Goal: Check status: Check status

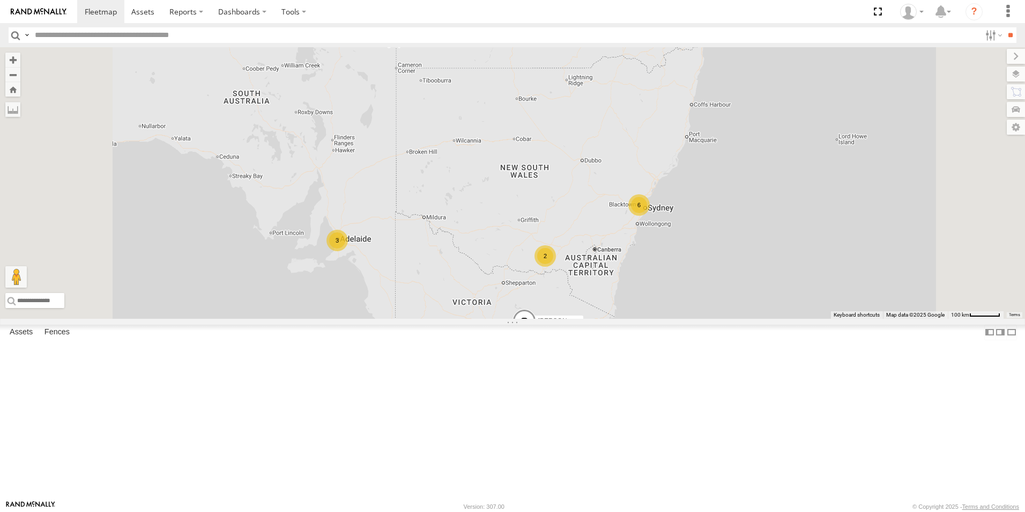
scroll to position [322, 0]
click at [0, 0] on div "[PERSON_NAME]" at bounding box center [0, 0] width 0 height 0
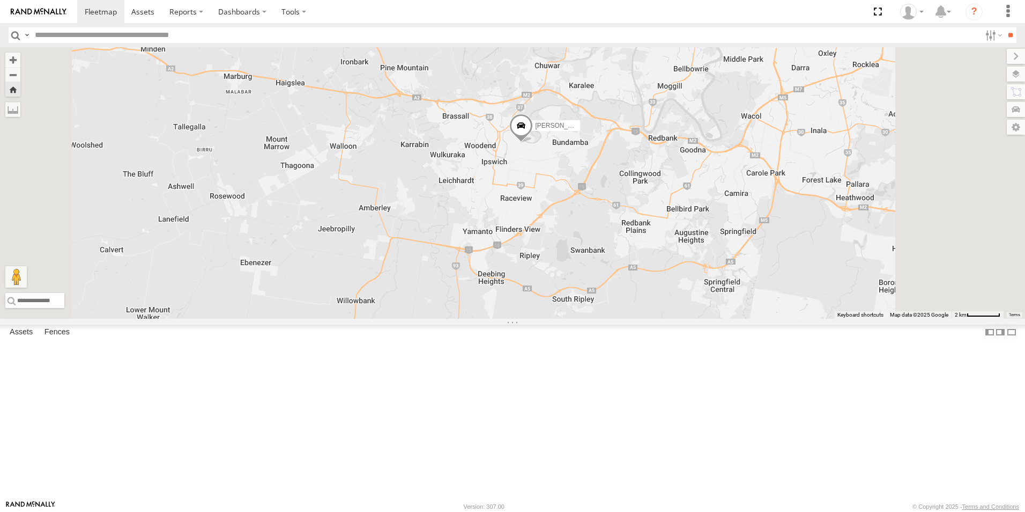
drag, startPoint x: 719, startPoint y: 308, endPoint x: 683, endPoint y: 260, distance: 60.3
click at [688, 260] on div "[PERSON_NAME]" at bounding box center [512, 182] width 1025 height 271
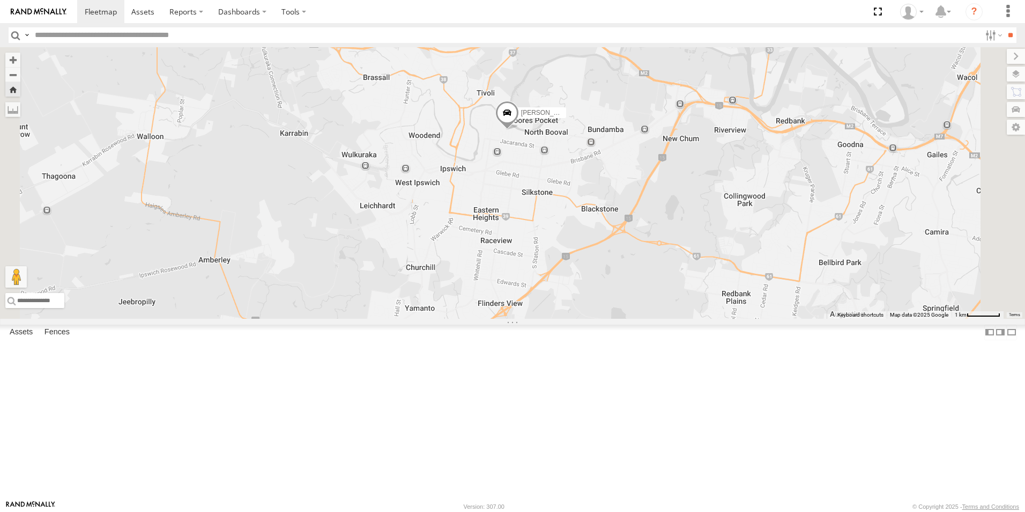
click at [0, 0] on div "[PERSON_NAME] - [US_STATE]" at bounding box center [0, 0] width 0 height 0
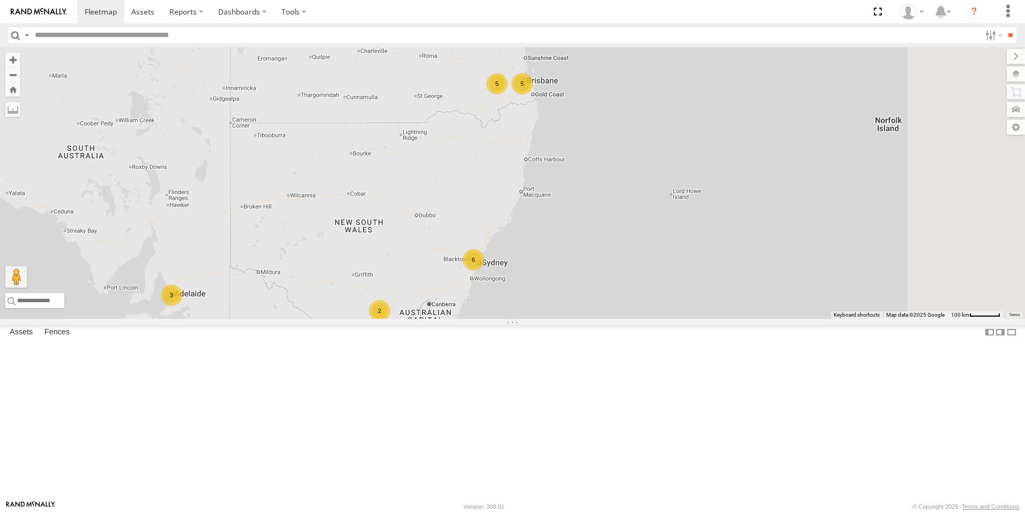
drag, startPoint x: 807, startPoint y: 144, endPoint x: 642, endPoint y: 195, distance: 173.0
click at [642, 195] on div "6 10 2 5 3 5 [PERSON_NAME]" at bounding box center [512, 182] width 1025 height 271
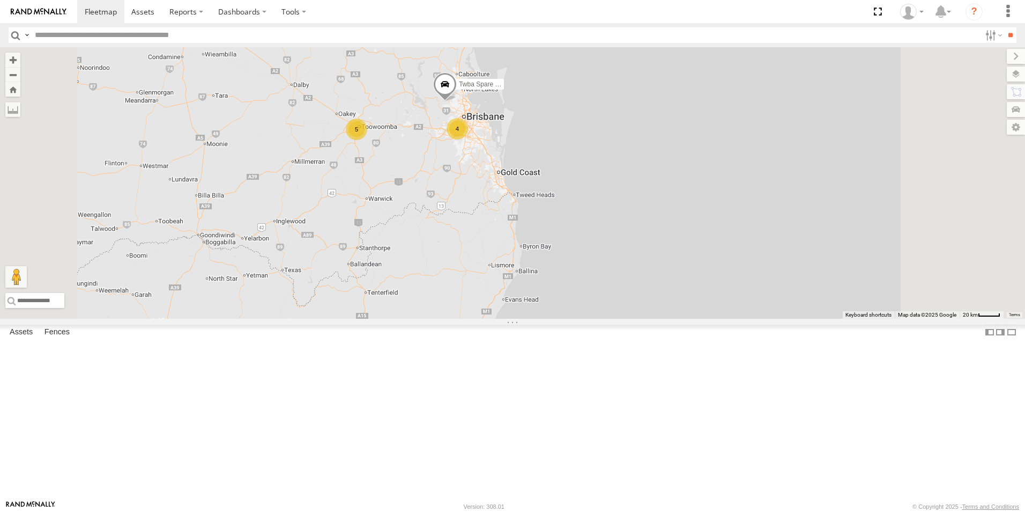
drag, startPoint x: 625, startPoint y: 163, endPoint x: 581, endPoint y: 266, distance: 111.8
click at [581, 266] on div "[PERSON_NAME] - Navara 4 5 Twba Spare Navara" at bounding box center [512, 182] width 1025 height 271
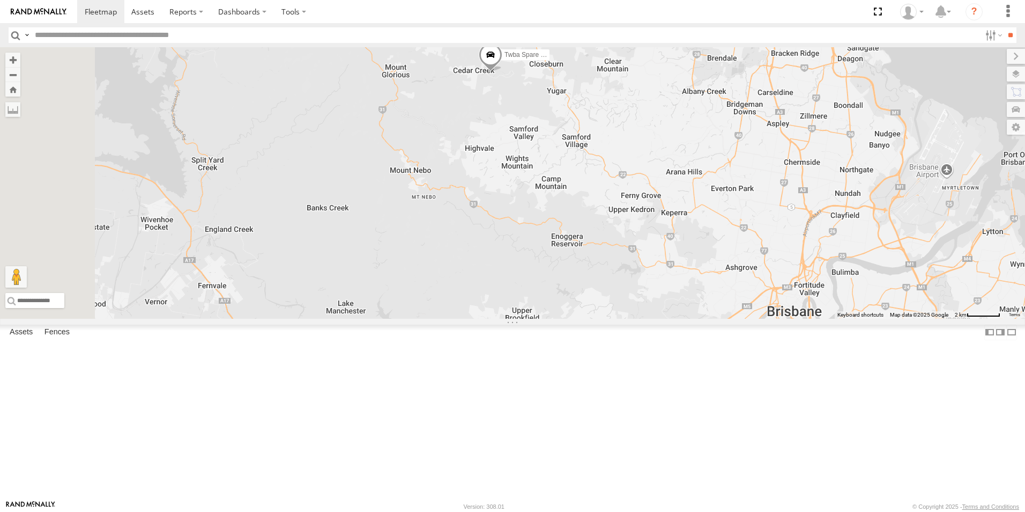
drag, startPoint x: 620, startPoint y: 144, endPoint x: 661, endPoint y: 230, distance: 94.5
click at [661, 230] on div "[PERSON_NAME] - Navara Twba Spare Navara" at bounding box center [512, 182] width 1025 height 271
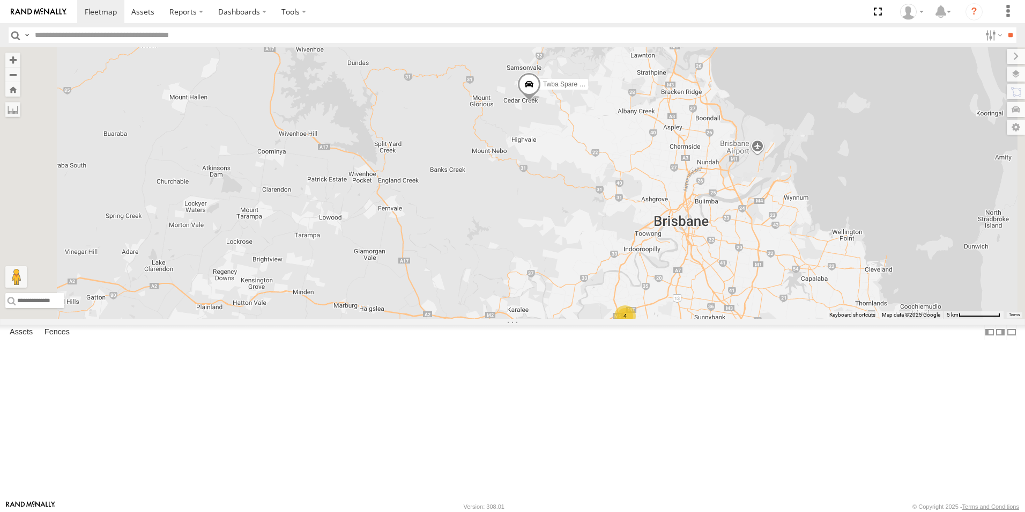
click at [541, 101] on span at bounding box center [530, 86] width 24 height 29
click at [699, 235] on div "[PERSON_NAME] - Navara Twba Spare Navara 4 Twba Spare Navara -27.33446 , 152.83…" at bounding box center [512, 182] width 1025 height 271
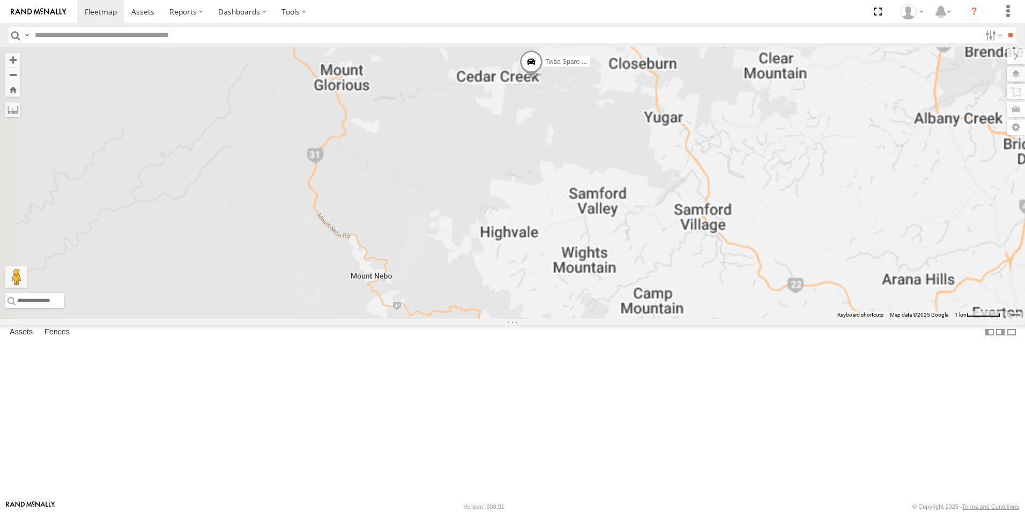
drag, startPoint x: 682, startPoint y: 168, endPoint x: 668, endPoint y: 265, distance: 98.0
click at [668, 265] on div "[PERSON_NAME] - Navara Twba Spare Navara" at bounding box center [512, 182] width 1025 height 271
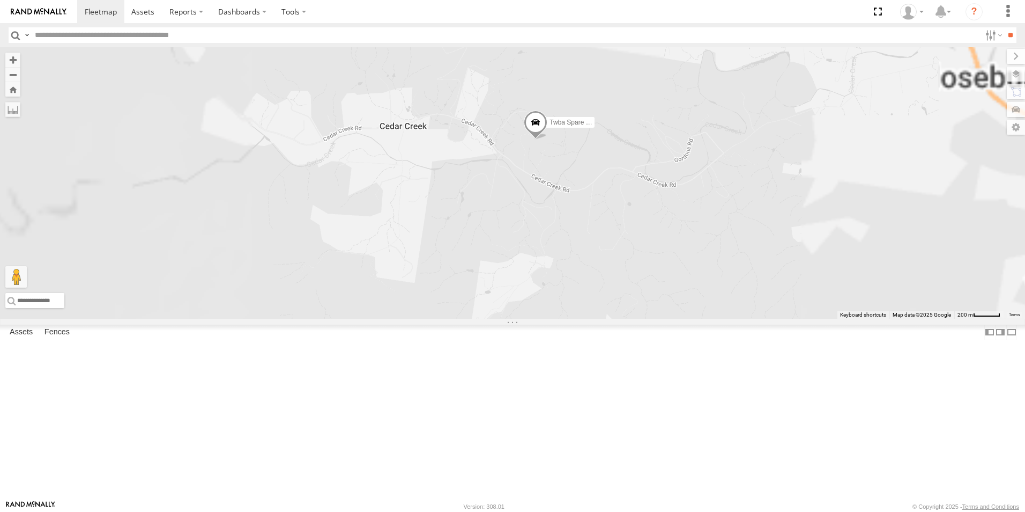
drag, startPoint x: 662, startPoint y: 183, endPoint x: 664, endPoint y: 356, distance: 172.7
click at [664, 319] on div "[PERSON_NAME] - Navara Twba Spare Navara" at bounding box center [512, 182] width 1025 height 271
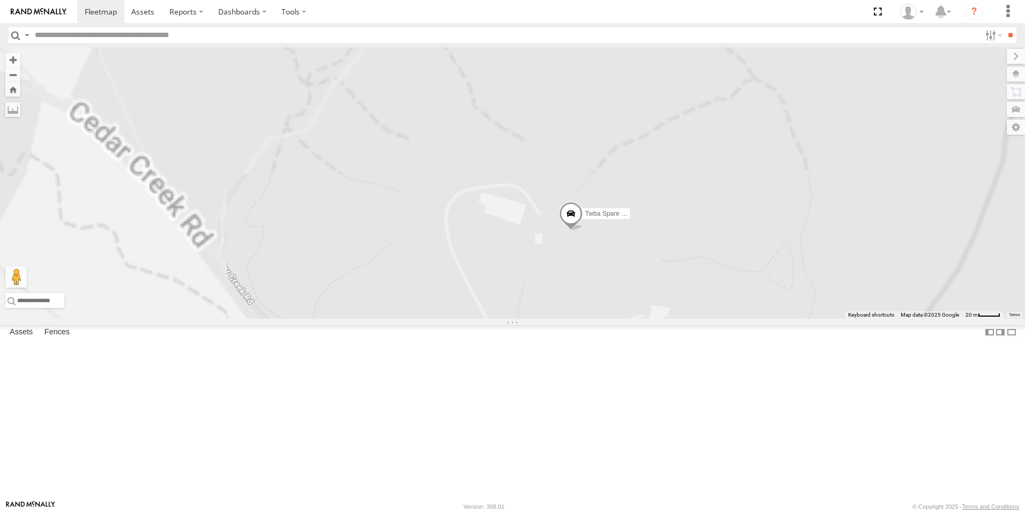
drag, startPoint x: 683, startPoint y: 135, endPoint x: 694, endPoint y: 424, distance: 288.8
click at [693, 319] on div "[PERSON_NAME] - Navara Twba Spare Navara" at bounding box center [512, 182] width 1025 height 271
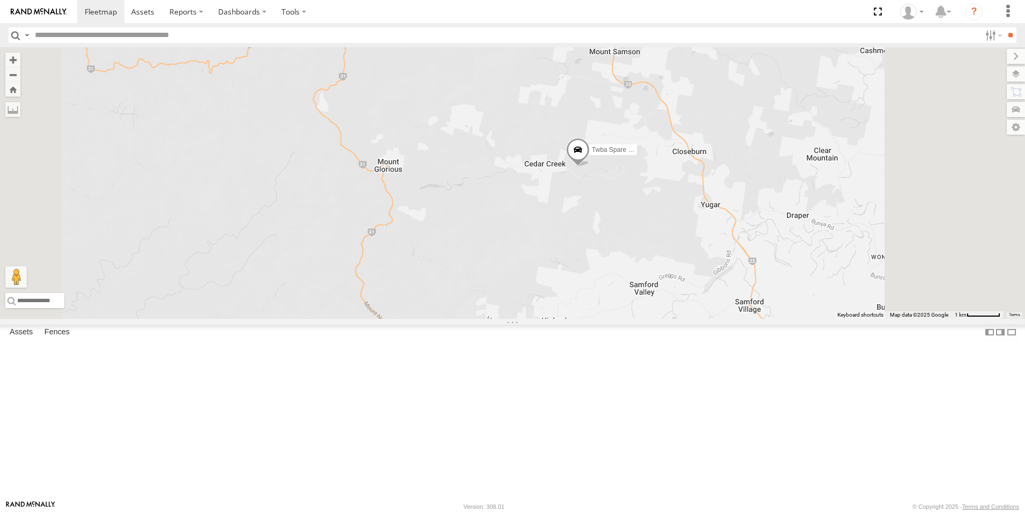
drag, startPoint x: 798, startPoint y: 349, endPoint x: 779, endPoint y: 291, distance: 61.1
click at [779, 291] on div "[PERSON_NAME] - Navara Twba Spare Navara" at bounding box center [512, 182] width 1025 height 271
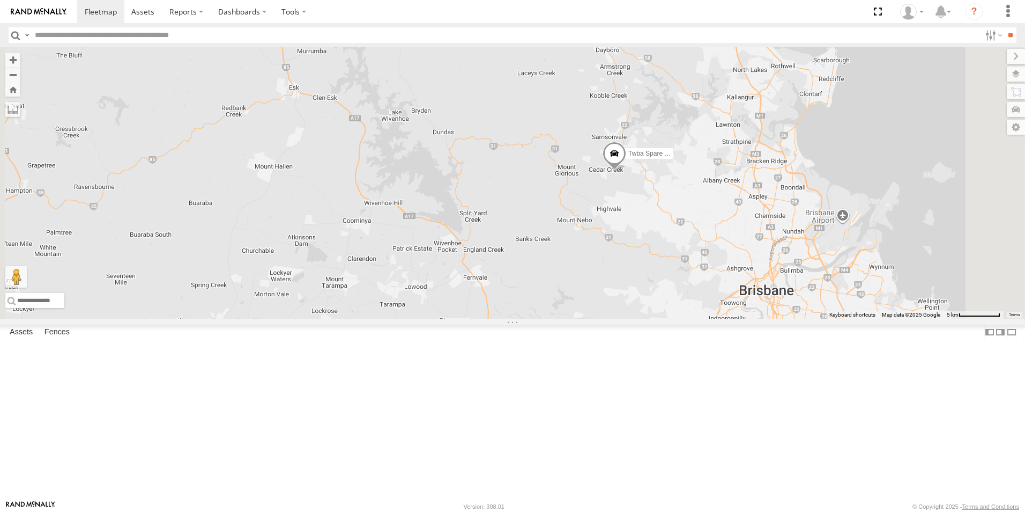
click at [716, 398] on div "4" at bounding box center [704, 386] width 21 height 21
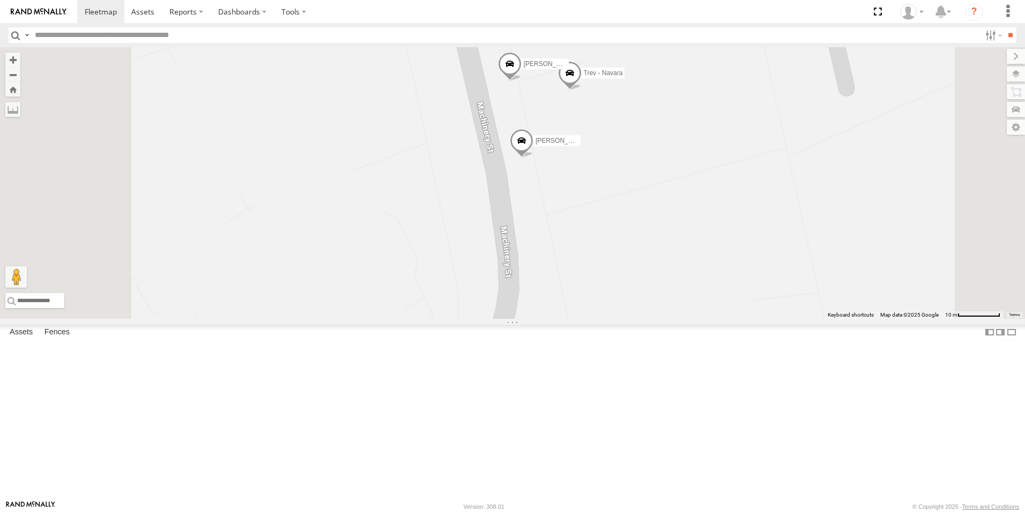
drag, startPoint x: 660, startPoint y: 193, endPoint x: 684, endPoint y: 322, distance: 131.6
click at [684, 319] on div "[PERSON_NAME] Twba Spare [PERSON_NAME].G - BT50 [PERSON_NAME] - Navara Trev - N…" at bounding box center [512, 182] width 1025 height 271
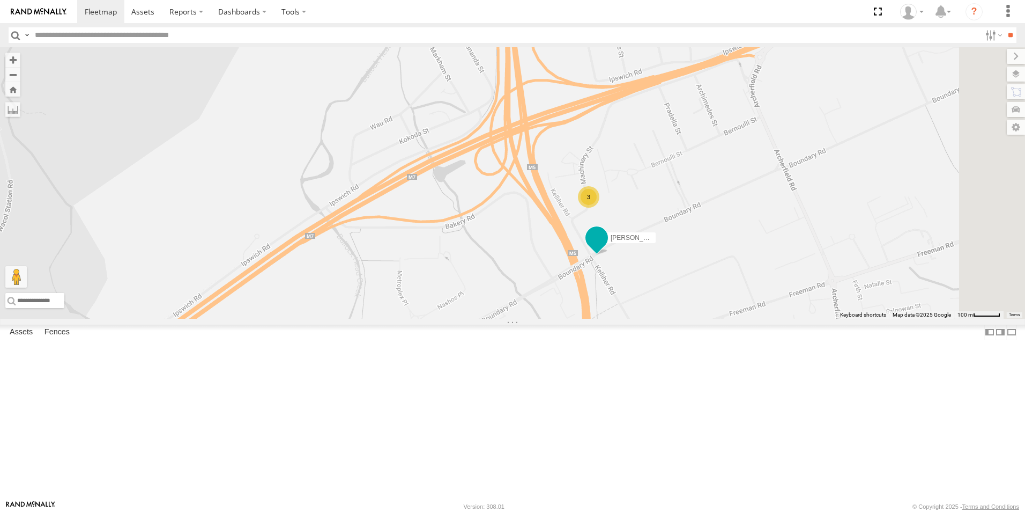
click at [607, 247] on span at bounding box center [596, 237] width 19 height 19
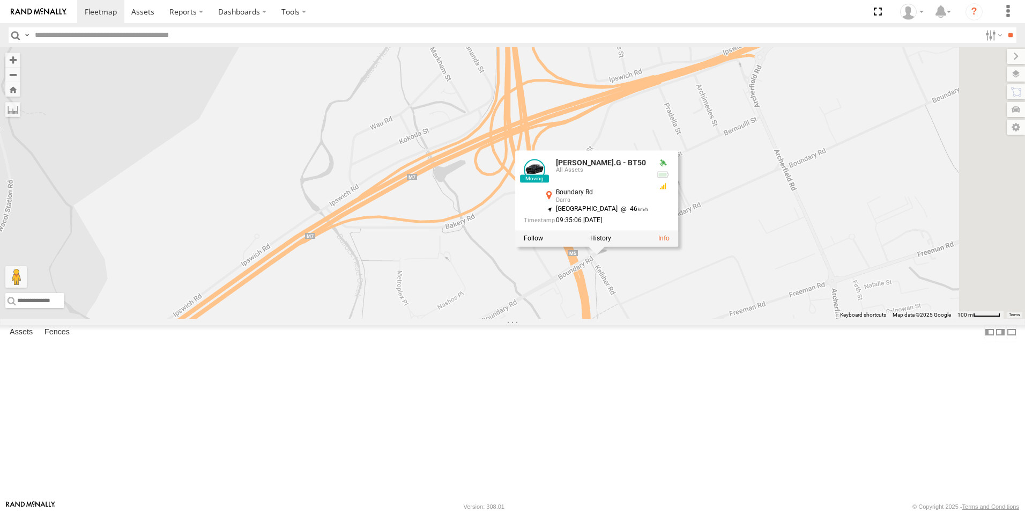
click at [771, 207] on div "[PERSON_NAME] Twba Spare [PERSON_NAME].G - BT50 3 [PERSON_NAME].G - BT50 All As…" at bounding box center [512, 182] width 1025 height 271
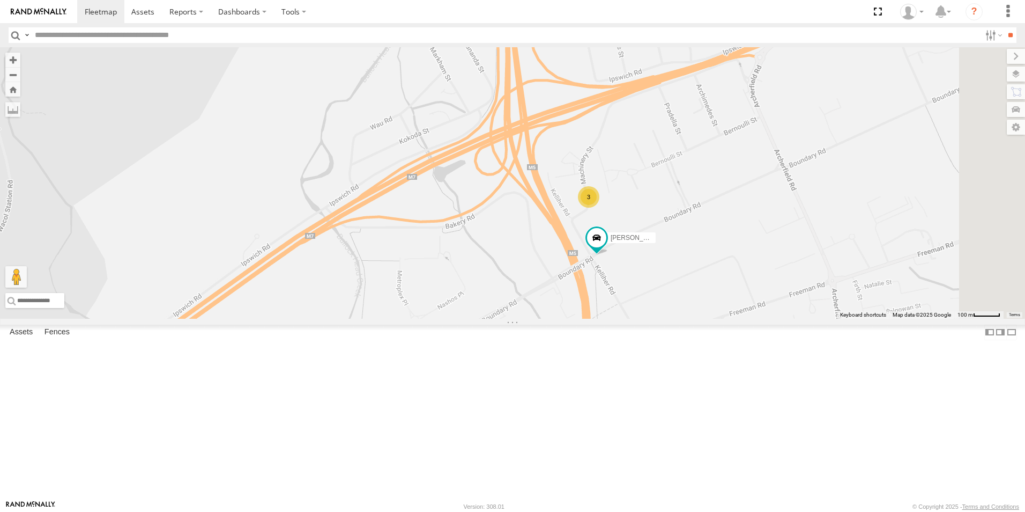
click at [0, 0] on div "All Assets" at bounding box center [0, 0] width 0 height 0
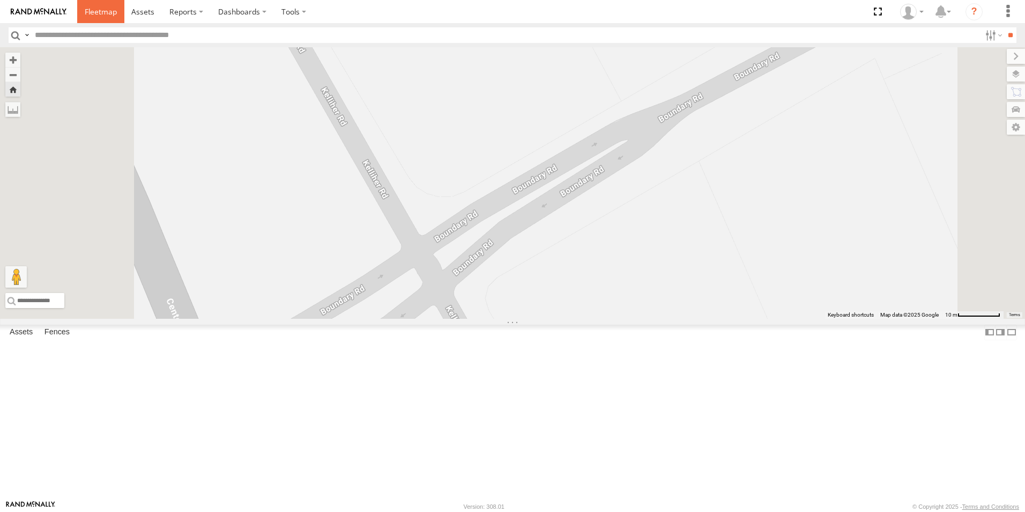
click at [90, 8] on span at bounding box center [101, 11] width 32 height 10
